Goal: Task Accomplishment & Management: Manage account settings

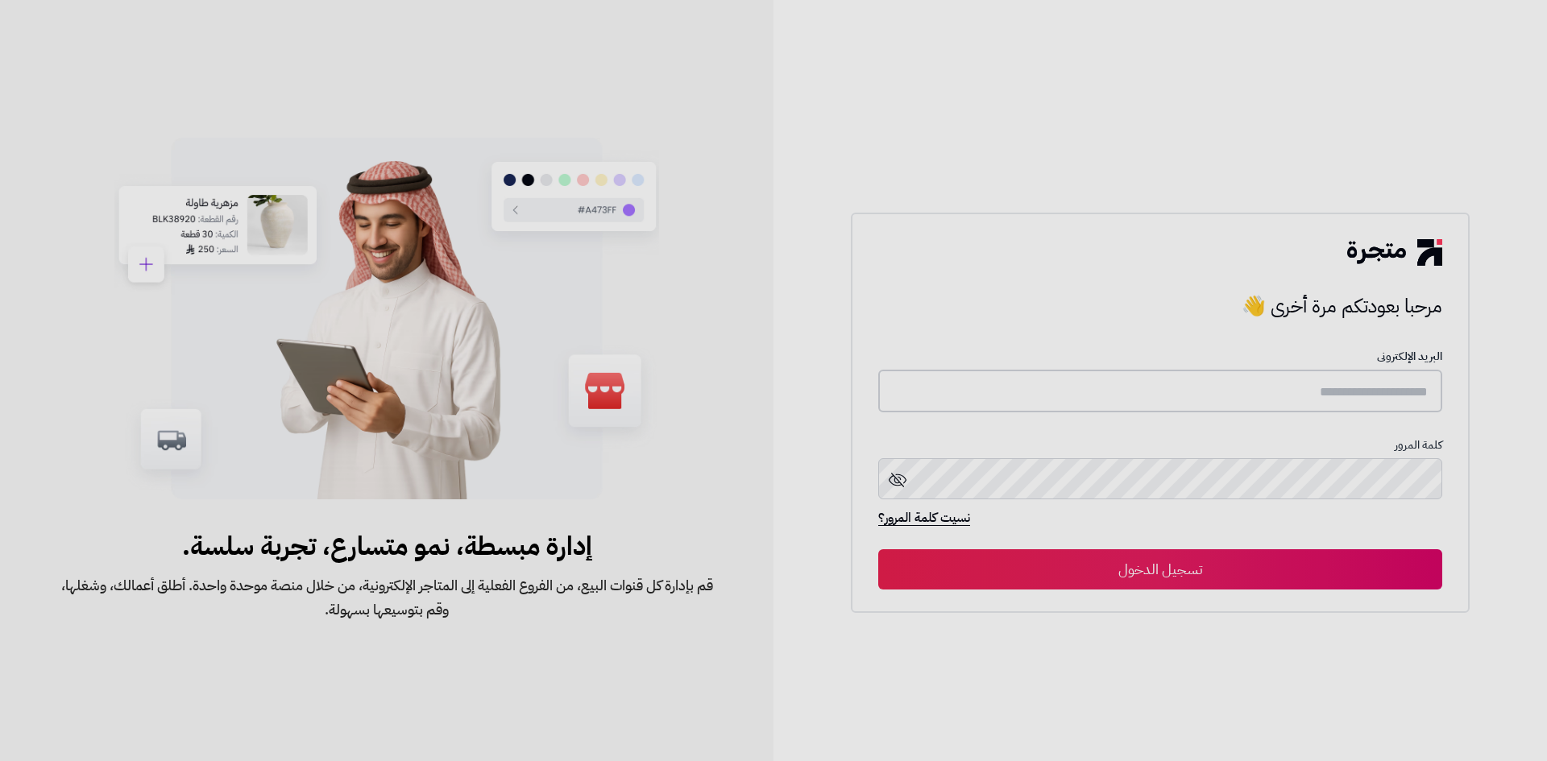
type input "**********"
click at [1317, 562] on button "تسجيل الدخول" at bounding box center [1160, 569] width 564 height 40
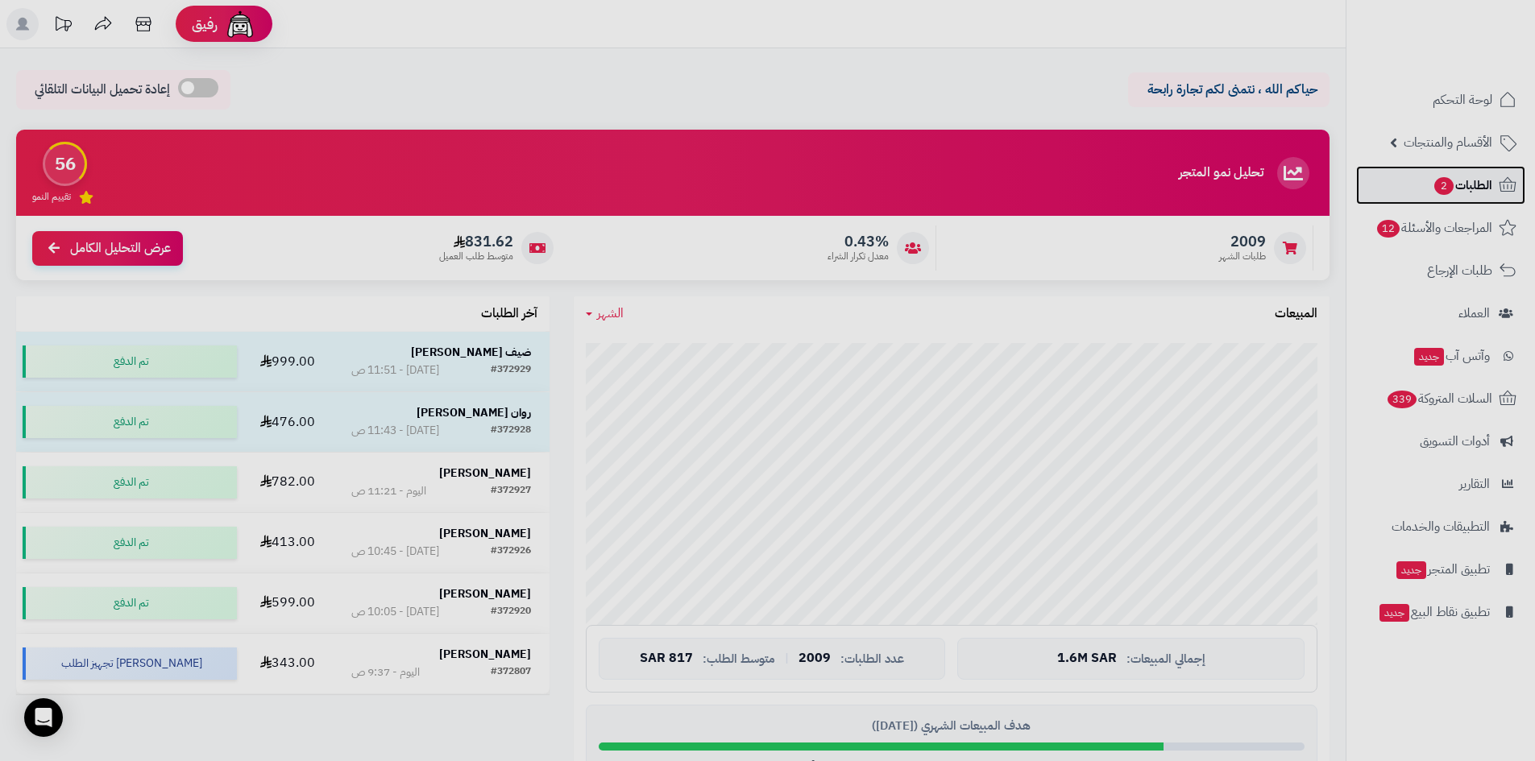
click at [1449, 174] on span "الطلبات 2" at bounding box center [1463, 185] width 60 height 23
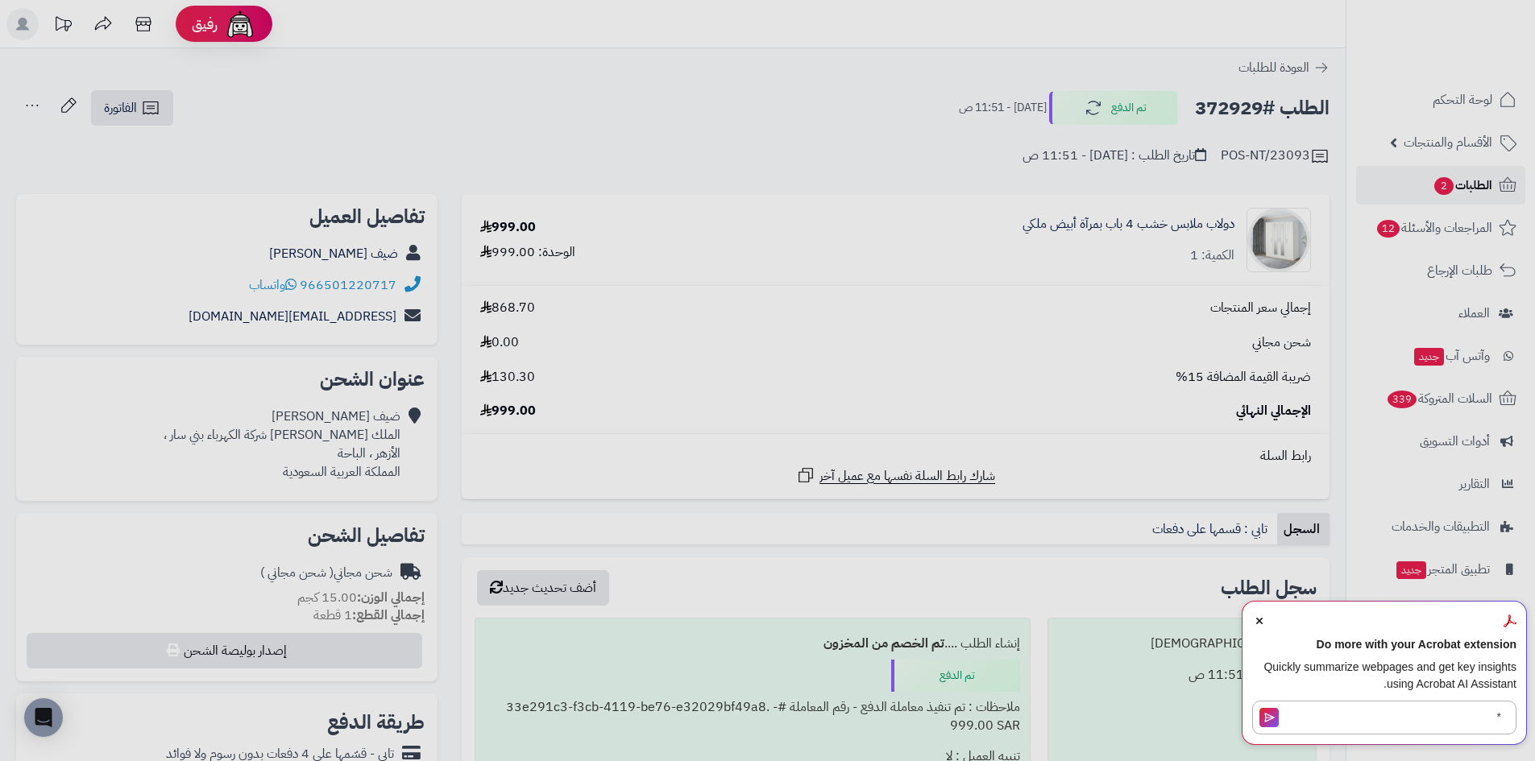
click at [1443, 188] on span "2" at bounding box center [1443, 186] width 19 height 18
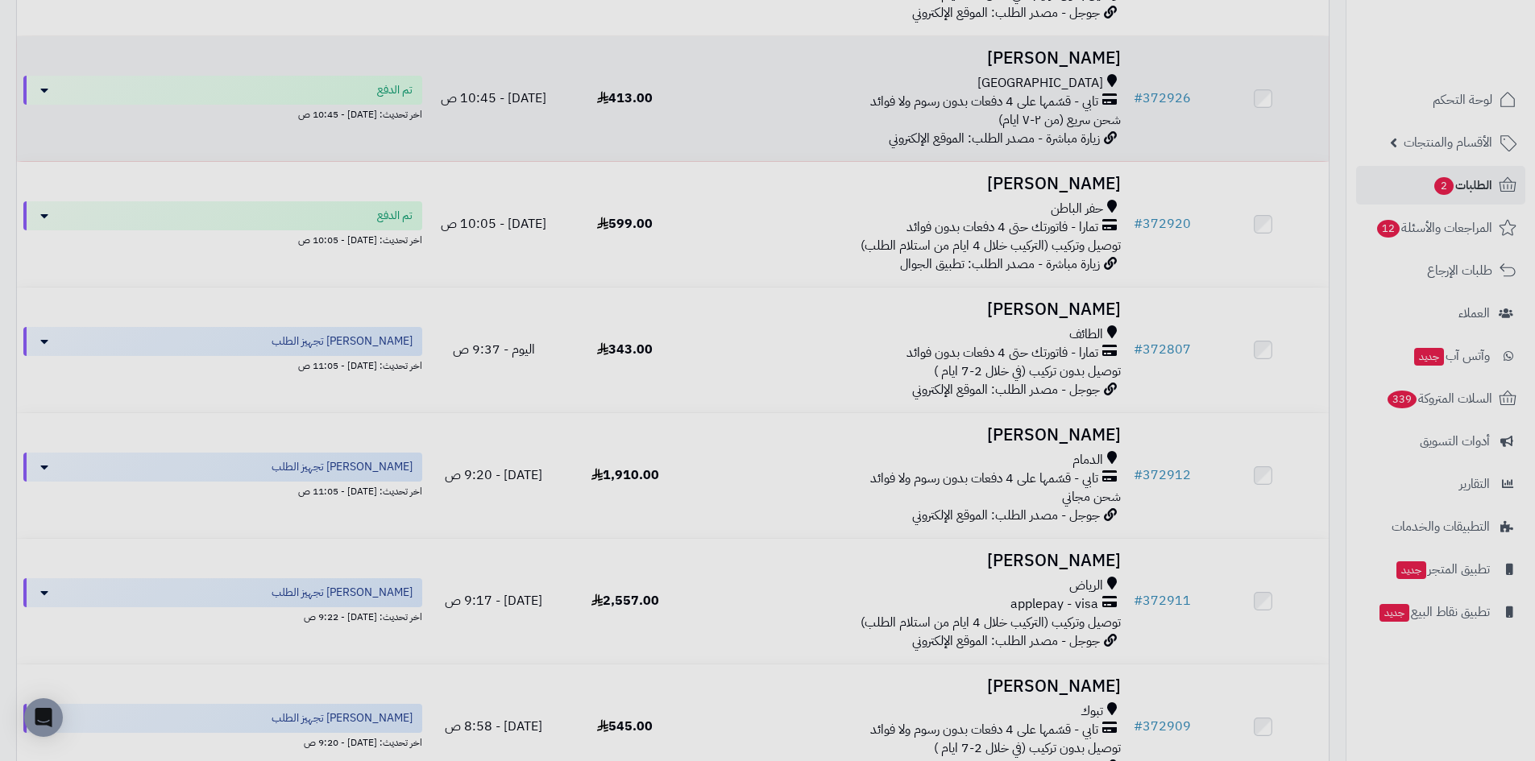
scroll to position [645, 0]
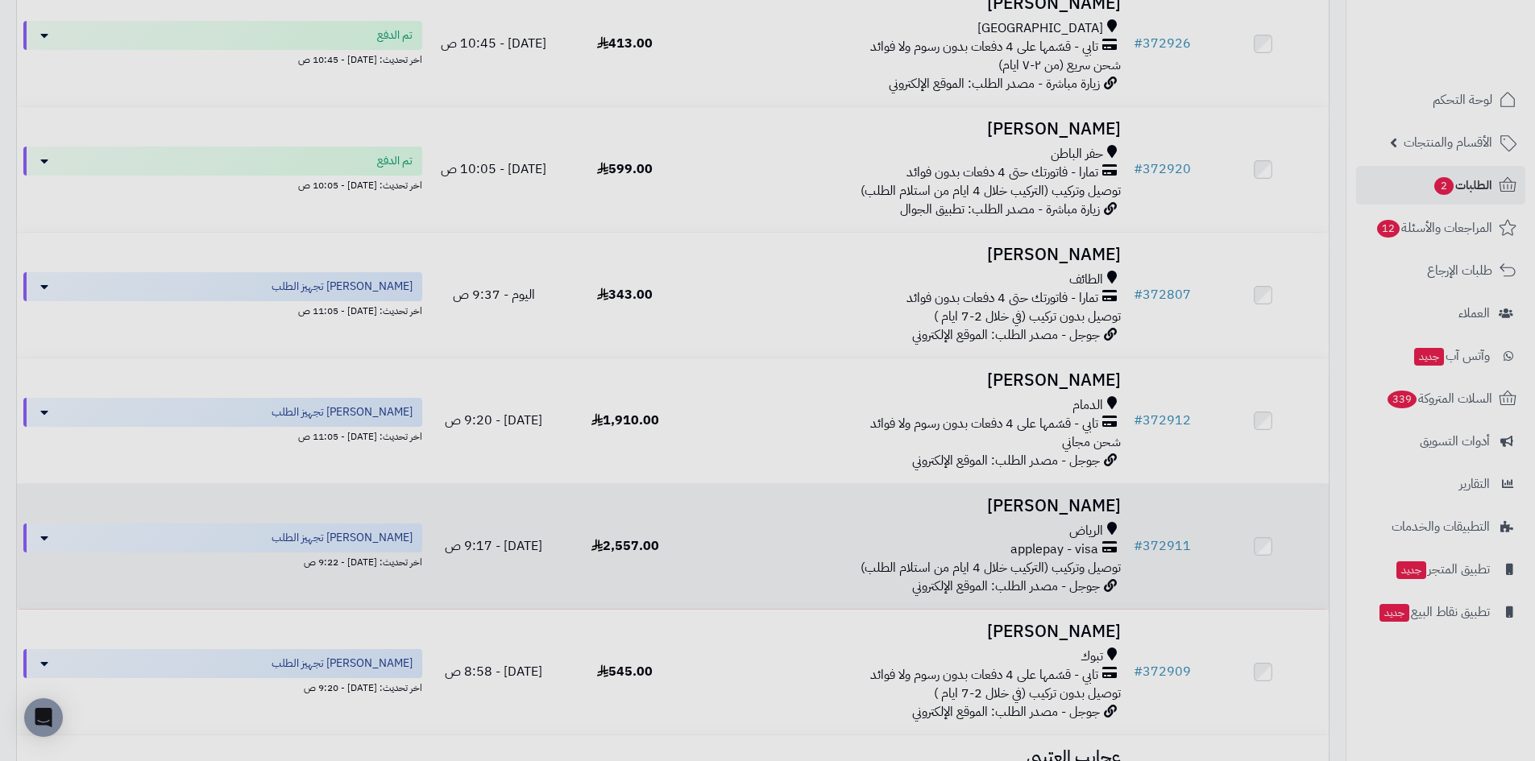
click at [814, 559] on div "applepay - visa" at bounding box center [909, 550] width 424 height 19
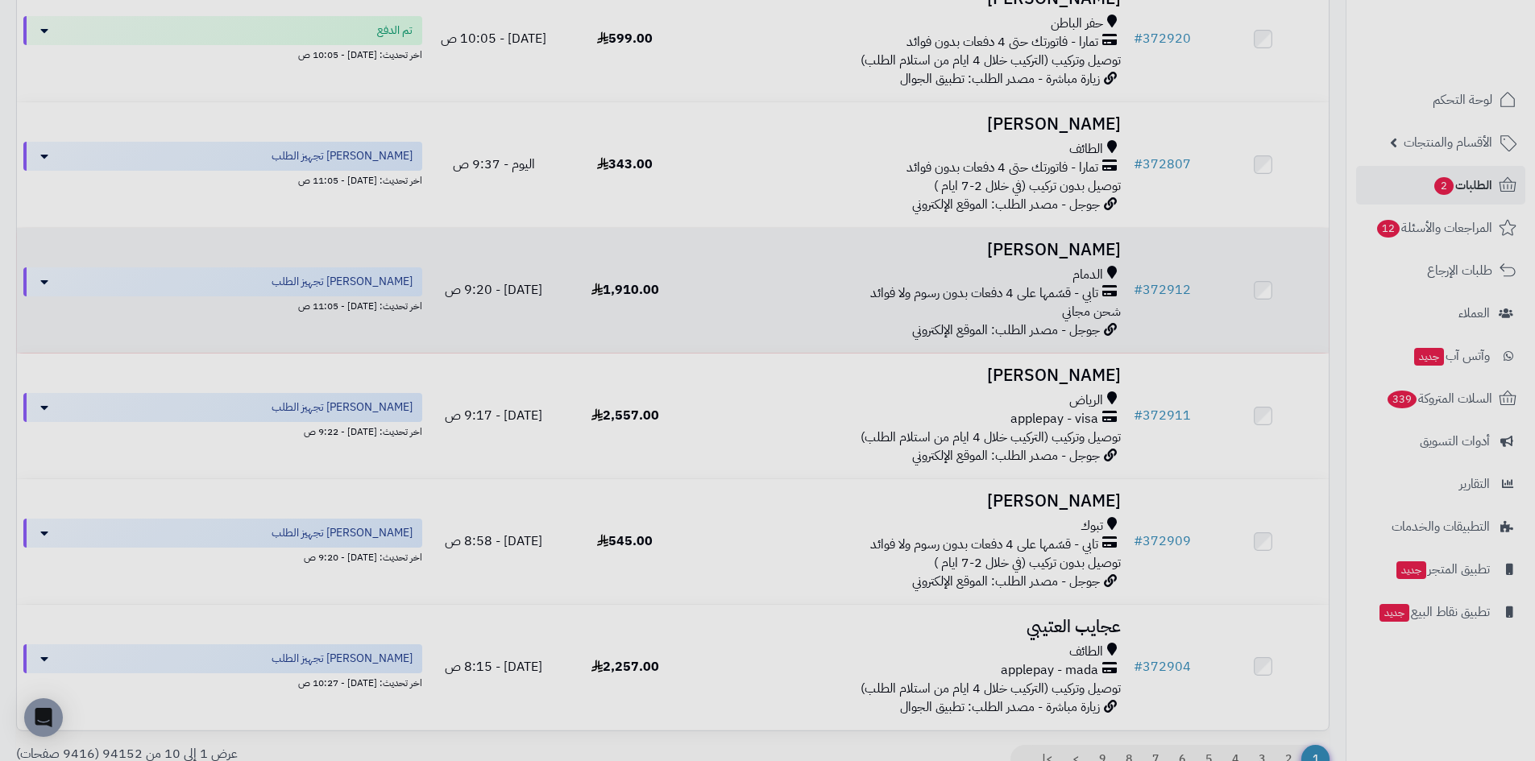
scroll to position [929, 0]
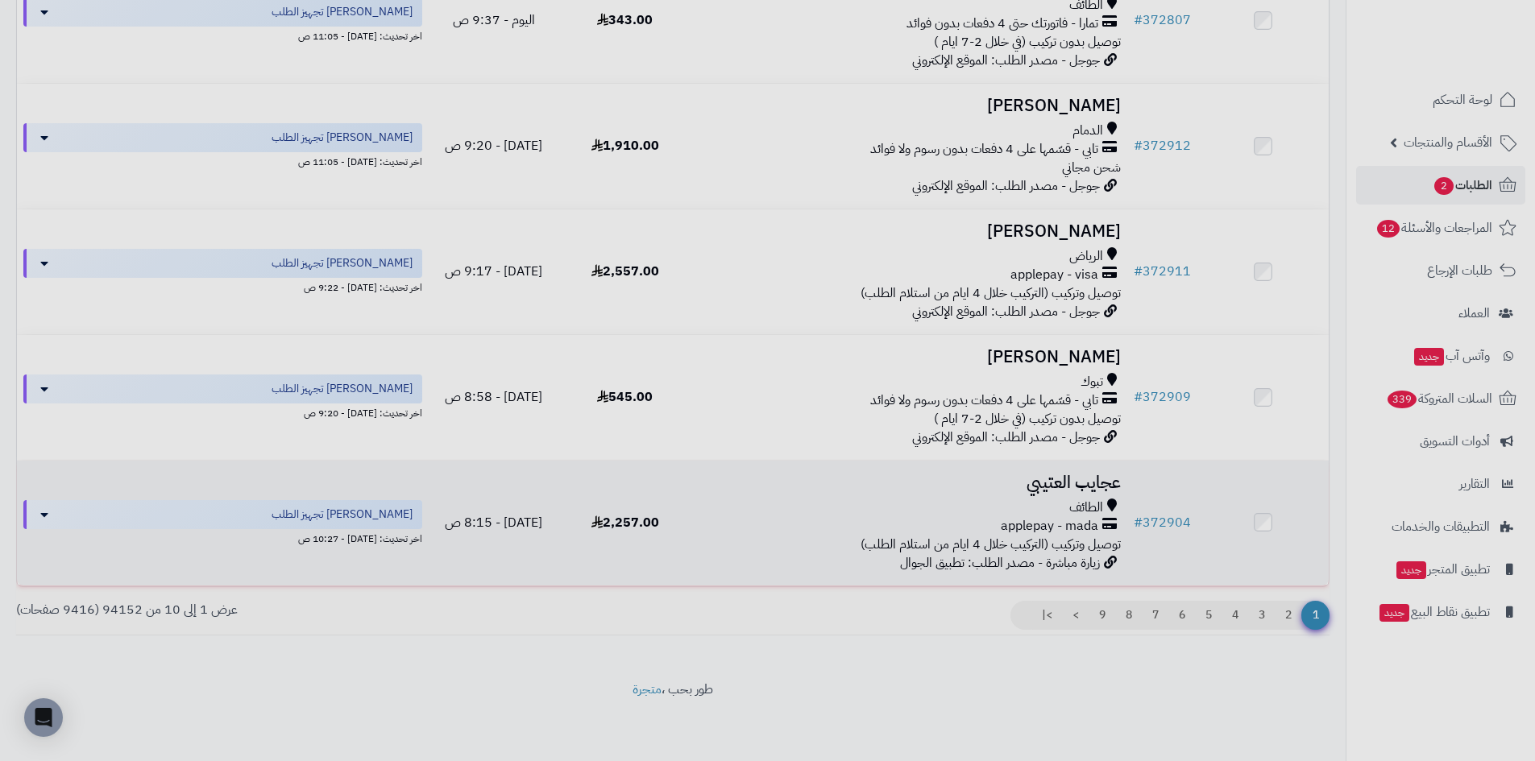
click at [866, 512] on div "الطائف" at bounding box center [909, 508] width 424 height 19
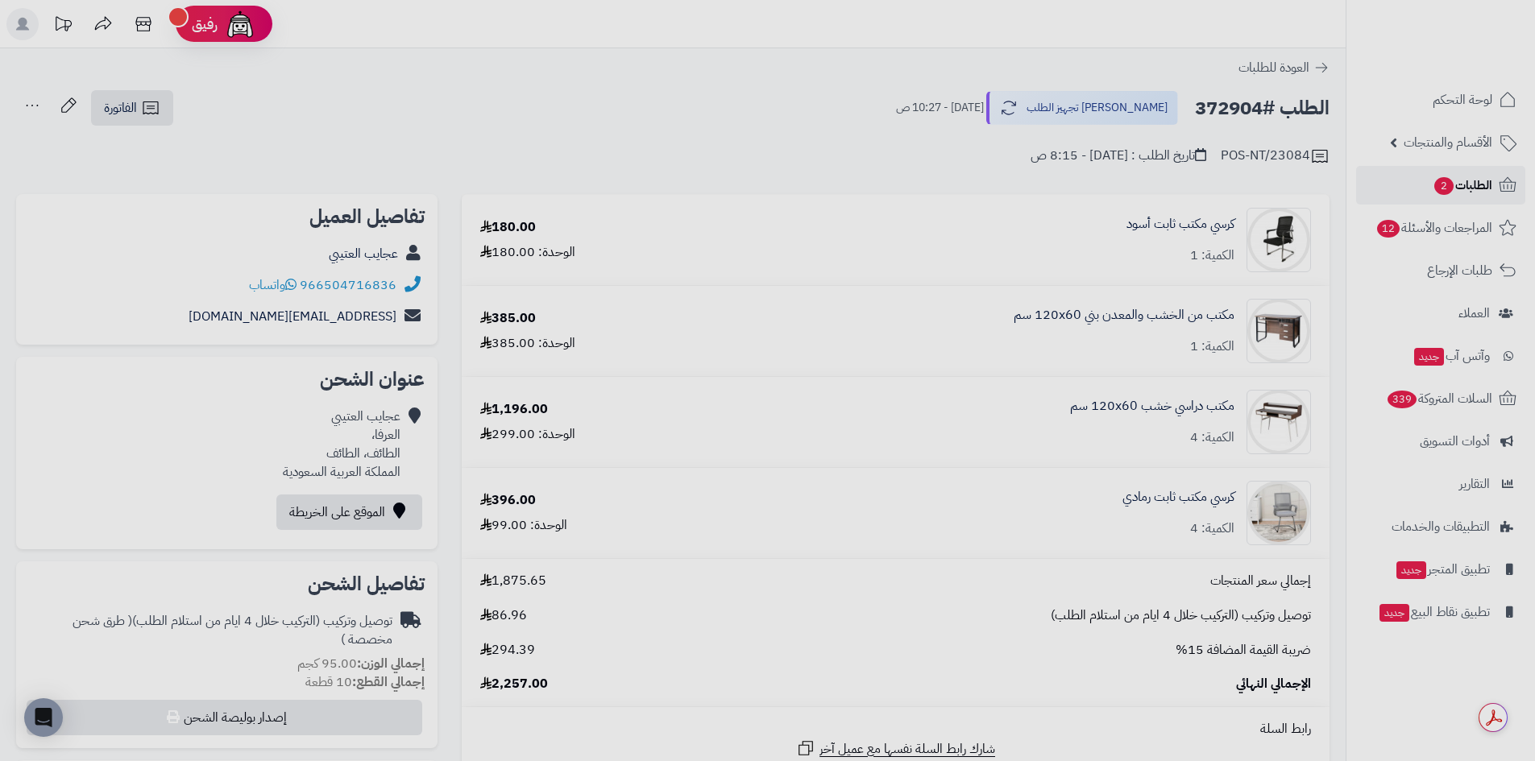
click at [1478, 189] on span "الطلبات 2" at bounding box center [1463, 185] width 60 height 23
